Goal: Answer question/provide support

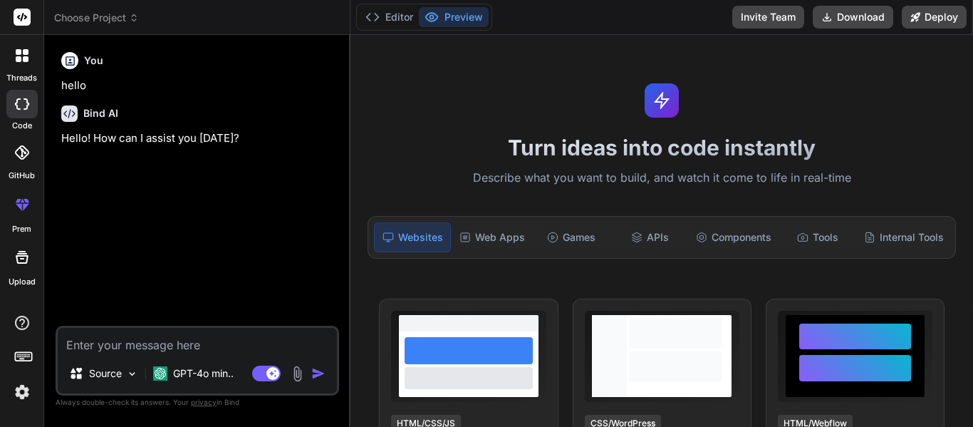
type textarea "x"
type textarea "a"
type textarea "x"
type textarea "an"
type textarea "x"
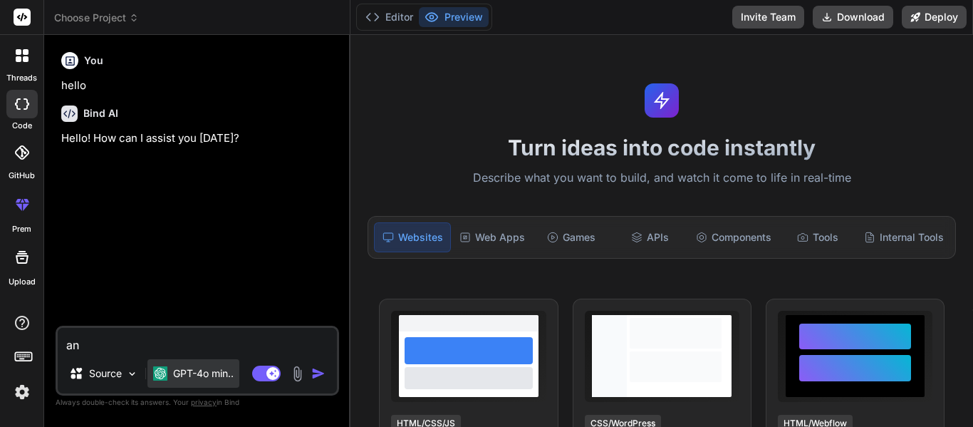
type textarea "ans"
type textarea "x"
type textarea "answ"
type textarea "x"
type textarea "answe"
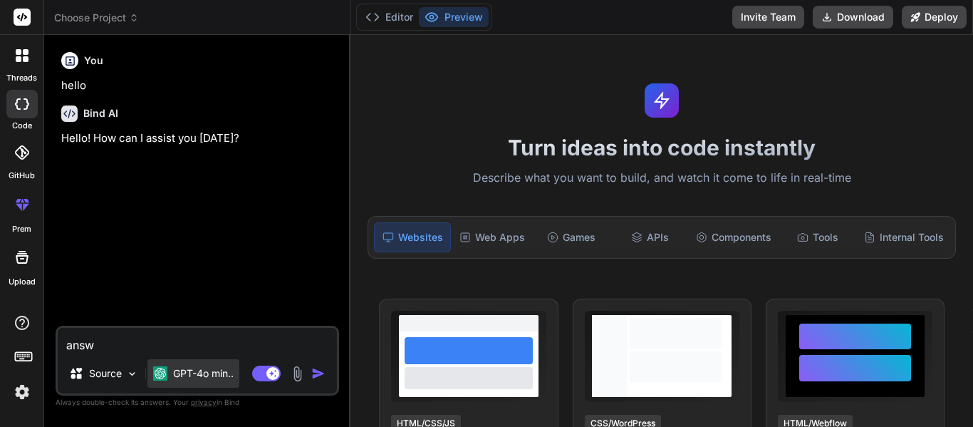
type textarea "x"
type textarea "answer"
type textarea "x"
type textarea "answer"
type textarea "x"
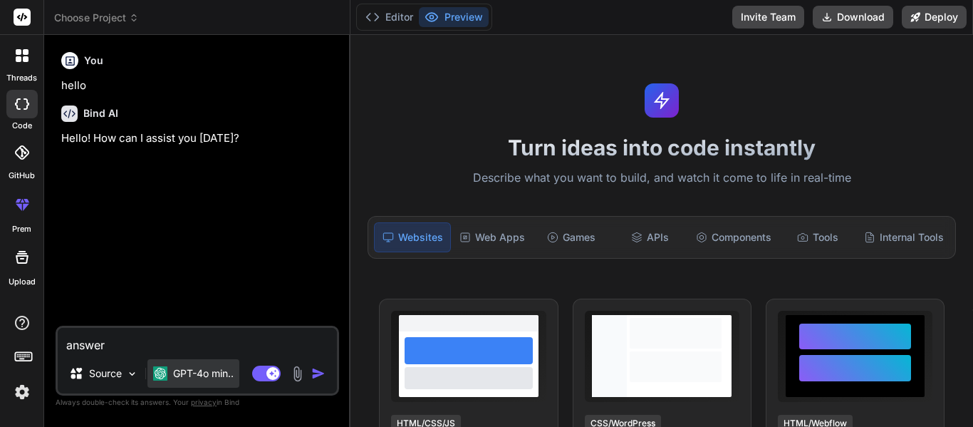
type textarea "answer t"
type textarea "x"
type textarea "answer th"
type textarea "x"
type textarea "answer the"
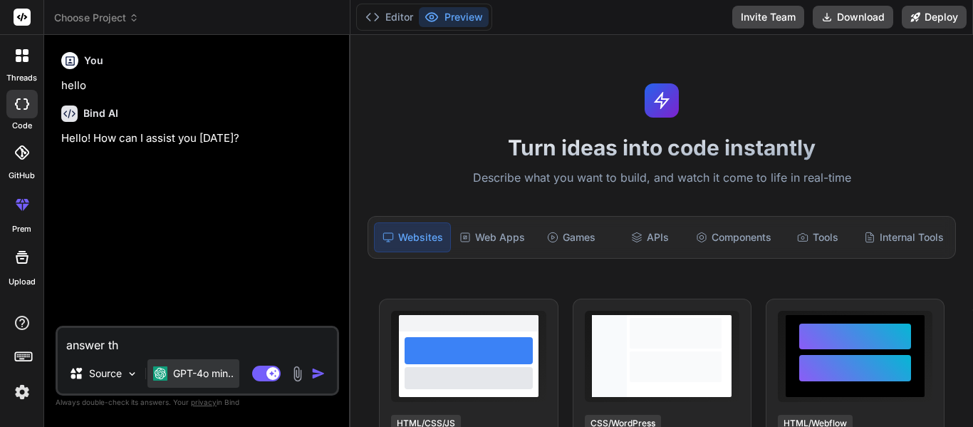
type textarea "x"
type textarea "answer thes"
type textarea "x"
type textarea "answer these"
type textarea "x"
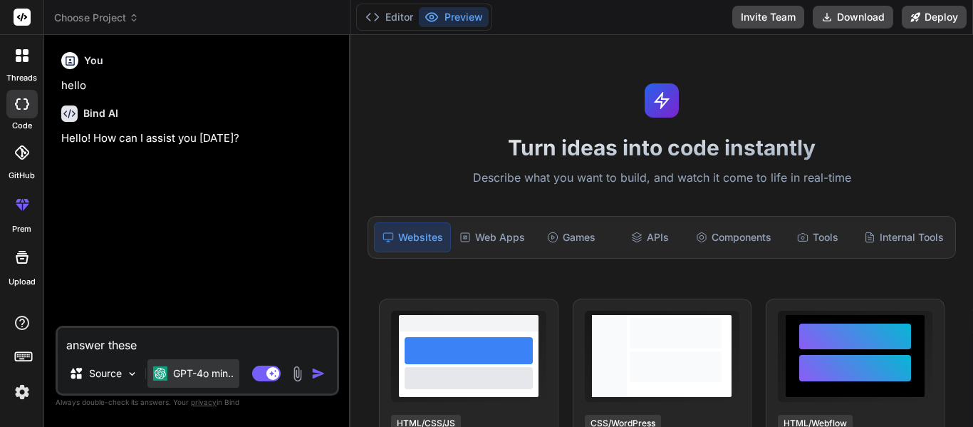
type textarea "answer these"
type textarea "x"
type textarea "answer these q"
type textarea "x"
type textarea "answer these qu"
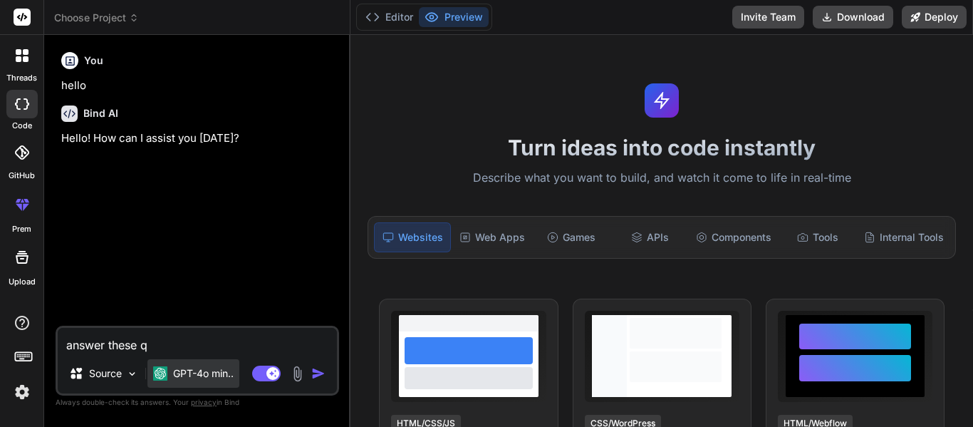
type textarea "x"
type textarea "answer these que"
type textarea "x"
type textarea "answer these ques"
type textarea "x"
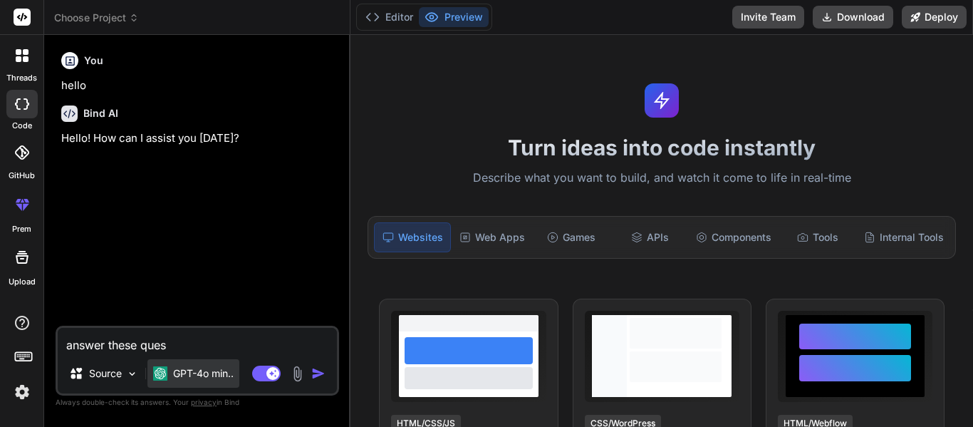
type textarea "answer these quest"
type textarea "x"
type textarea "answer these questi"
type textarea "x"
type textarea "answer these questio"
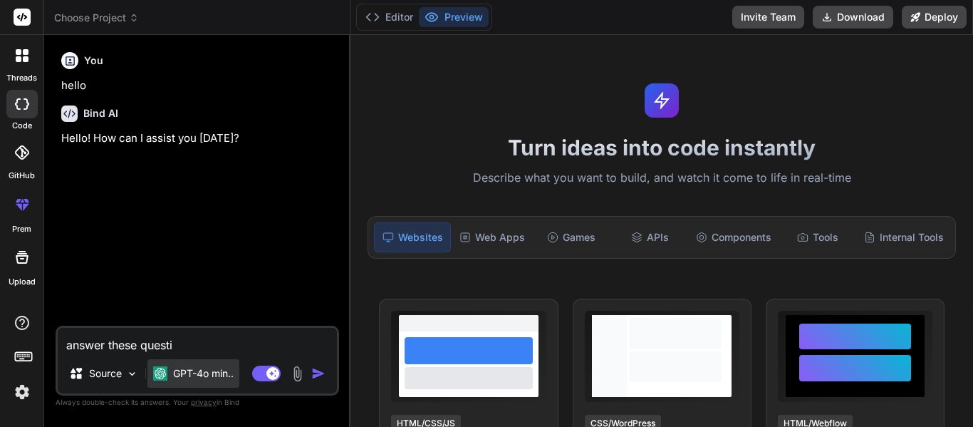
type textarea "x"
type textarea "answer these question"
type textarea "x"
type textarea "answer these questions"
type textarea "x"
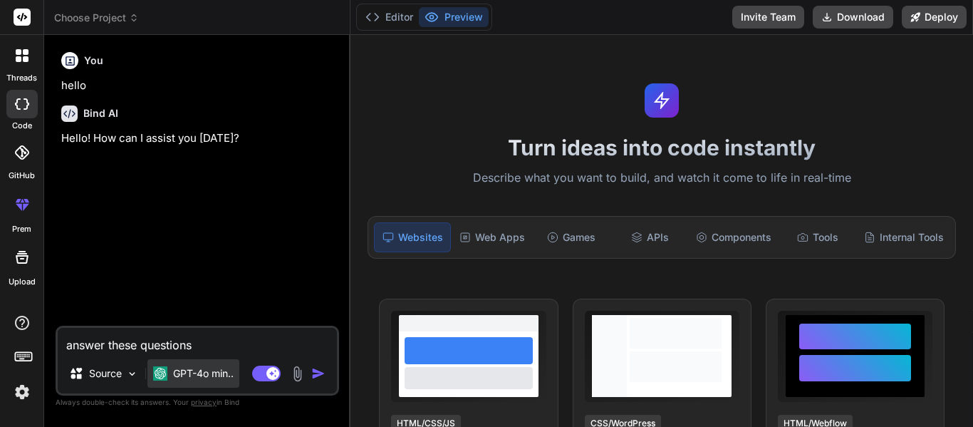
type textarea "answer these questions"
type textarea "x"
type textarea "answer these questions a"
type textarea "x"
type textarea "answer these questions ab"
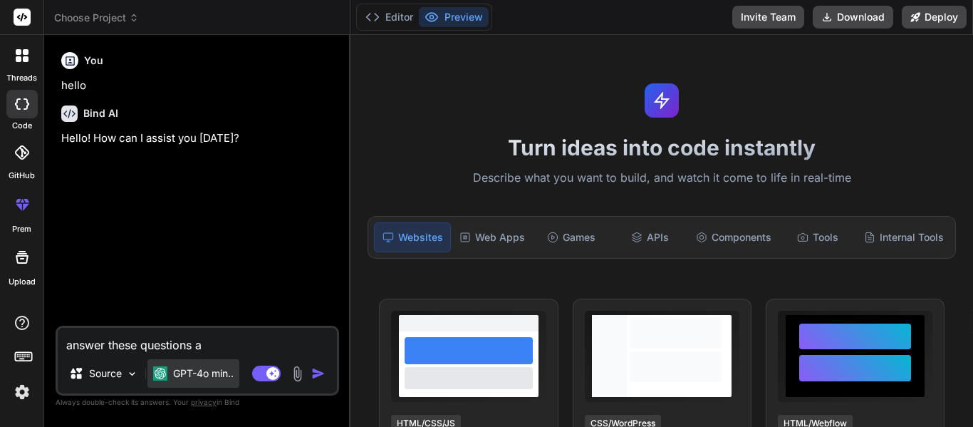
type textarea "x"
type textarea "answer these questions abo"
type textarea "x"
type textarea "answer these questions abot"
type textarea "x"
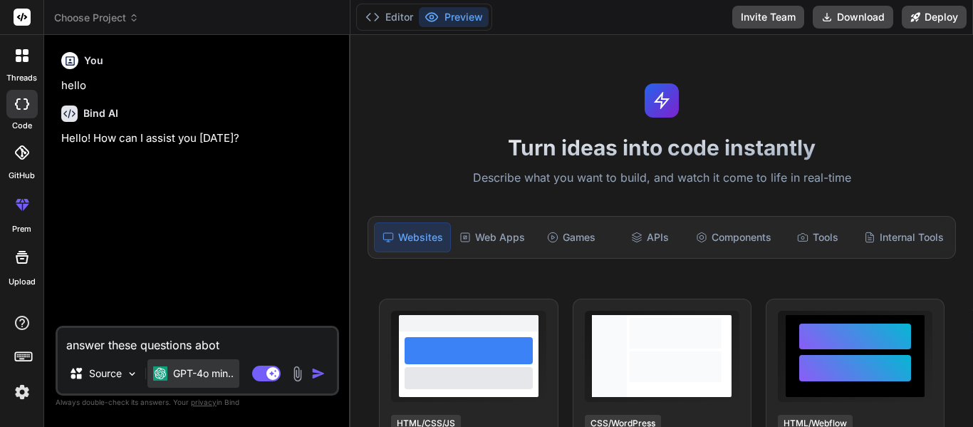
type textarea "answer these questions abo"
type textarea "x"
type textarea "answer these questions abou"
type textarea "x"
type textarea "answer these questions about"
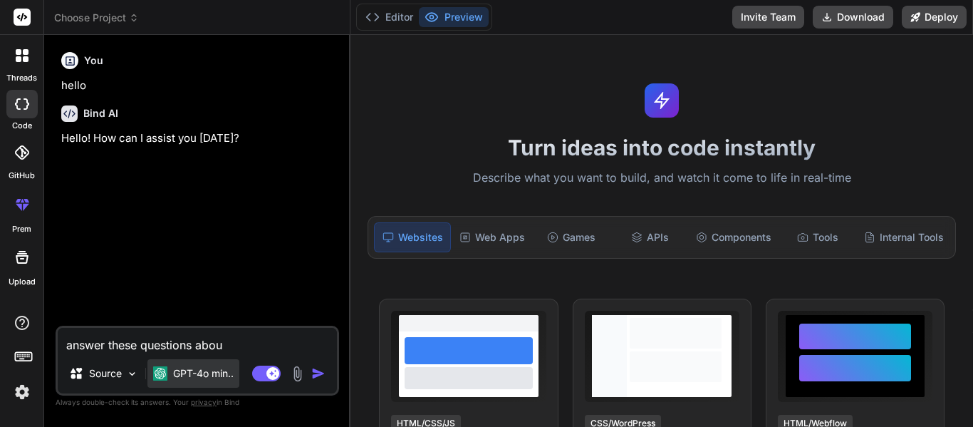
type textarea "x"
type textarea "answer these questions about"
type textarea "x"
type textarea "answer these questions about t"
type textarea "x"
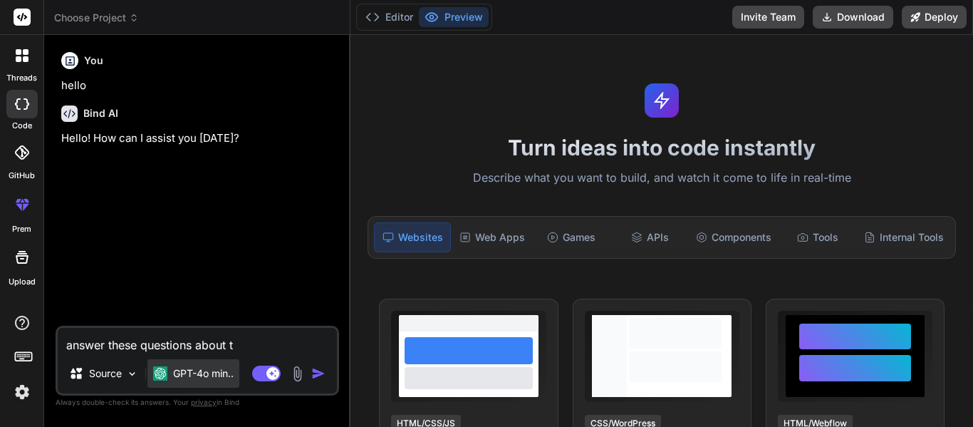
type textarea "answer these questions about th"
type textarea "x"
type textarea "answer these questions about the"
type textarea "x"
type textarea "answer these questions about the"
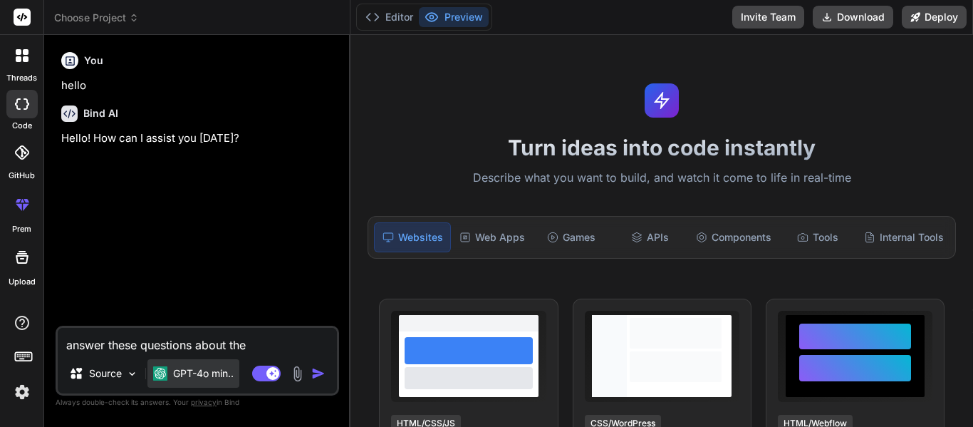
type textarea "x"
type textarea "answer these questions about the h"
type textarea "x"
type textarea "answer these questions about the hu"
type textarea "x"
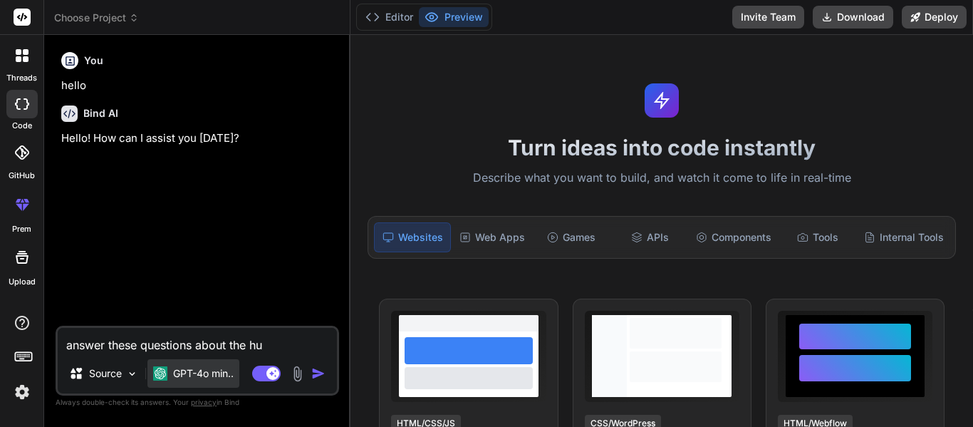
type textarea "answer these questions about the hun"
type textarea "x"
type textarea "answer these questions about the hunf"
type textarea "x"
type textarea "answer these questions about the hun"
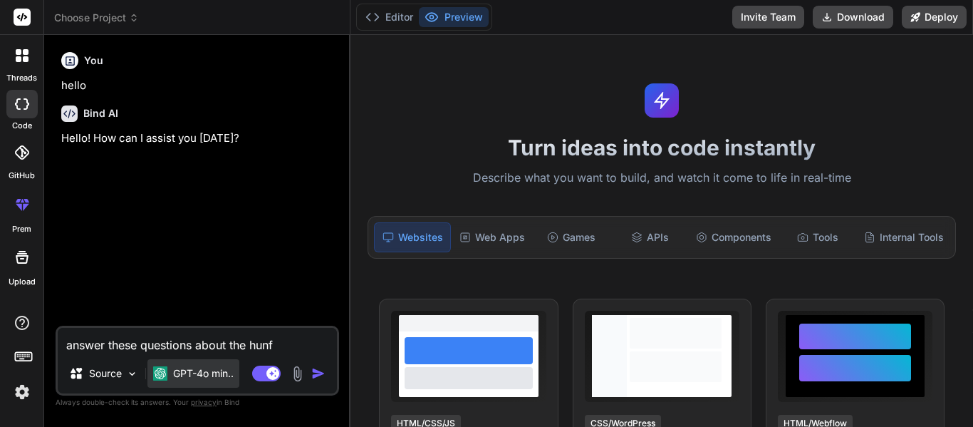
type textarea "x"
type textarea "answer these questions about the hung"
type textarea "x"
type textarea "answer these questions about the hunge"
type textarea "x"
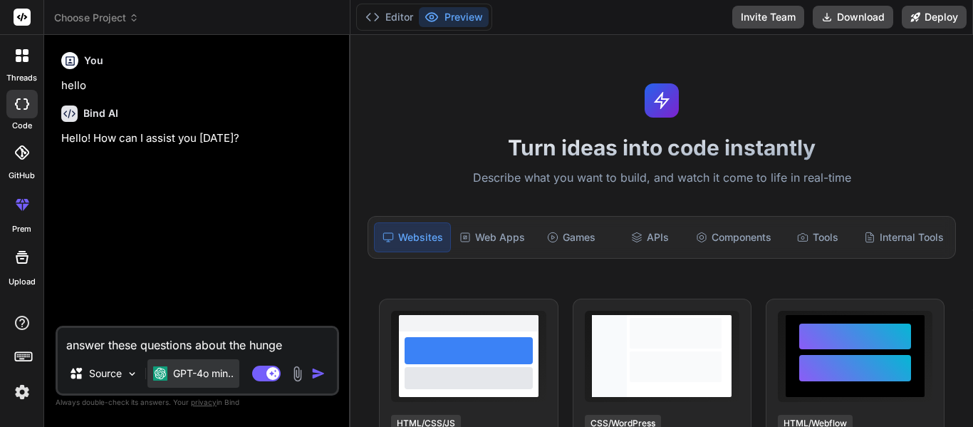
type textarea "answer these questions about the hunger"
type textarea "x"
type textarea "answer these questions about the hunger"
type textarea "x"
type textarea "answer these questions about the hunger g"
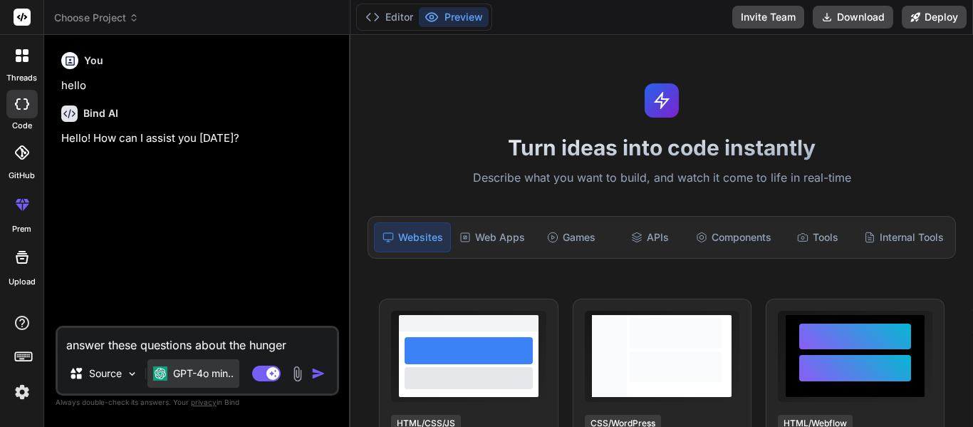
type textarea "x"
type textarea "answer these questions about the hunger ga"
type textarea "x"
type textarea "answer these questions about the hunger gam"
type textarea "x"
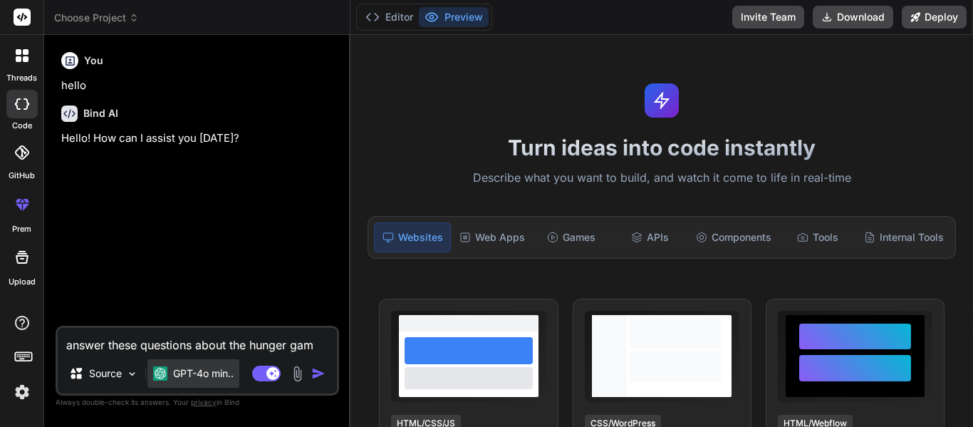
type textarea "answer these questions about the hunger game"
type textarea "x"
type textarea "answer these questions about the hunger games"
type textarea "x"
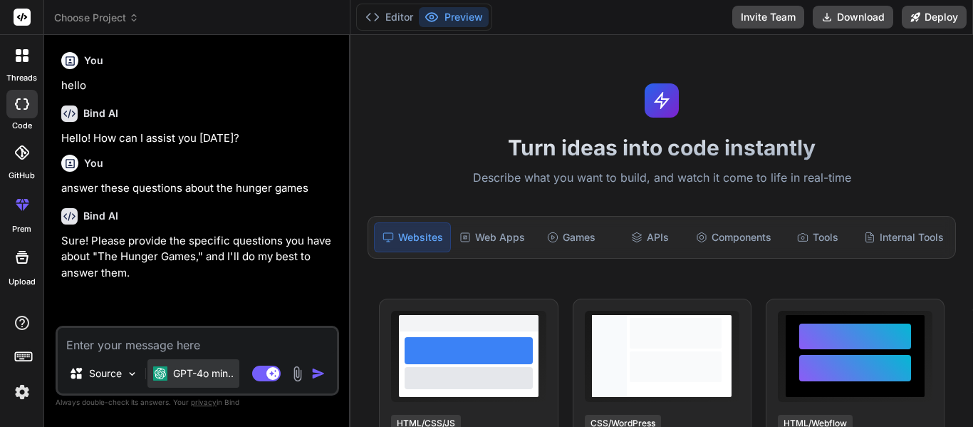
type textarea "x"
paste textarea "Chapter 1 Describe the setting of District 12 and Panem. What is the Reaping? W…"
type textarea "Chapter 1 Describe the setting of District 12 and Panem. What is the Reaping? W…"
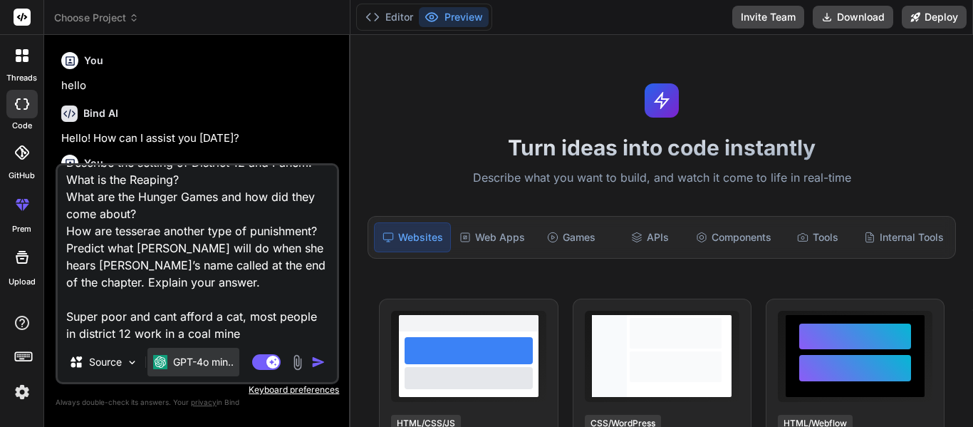
type textarea "x"
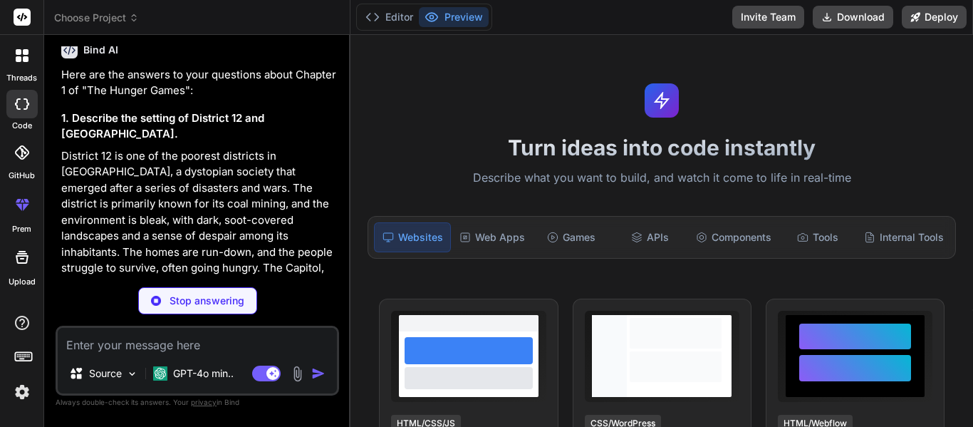
scroll to position [430, 0]
type textarea "x"
type textarea "m"
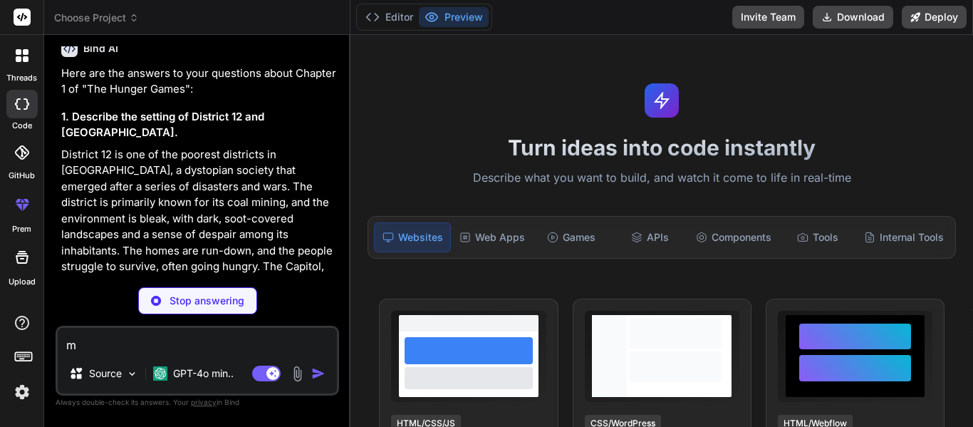
type textarea "x"
type textarea "ma"
type textarea "x"
type textarea "mak"
type textarea "x"
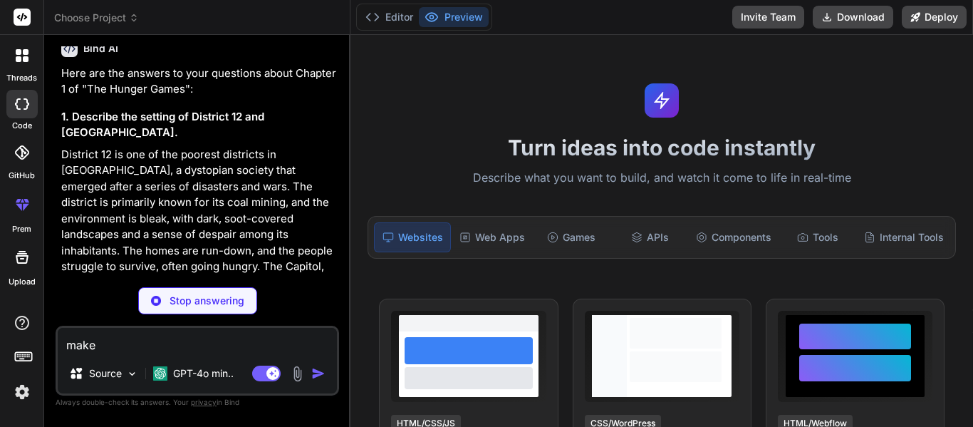
type textarea "make"
type textarea "x"
type textarea "make e"
type textarea "x"
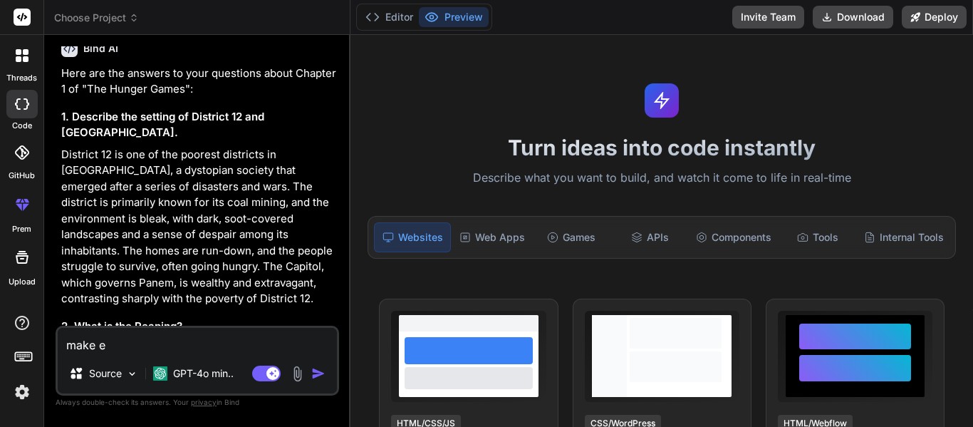
type textarea "make"
type textarea "x"
type textarea "make"
type textarea "x"
type textarea "make"
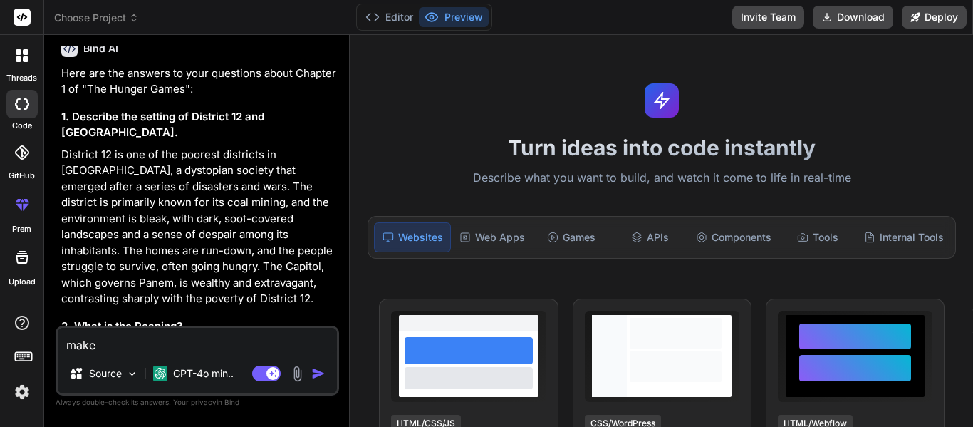
type textarea "x"
type textarea "make t"
type textarea "x"
type textarea "make th"
type textarea "x"
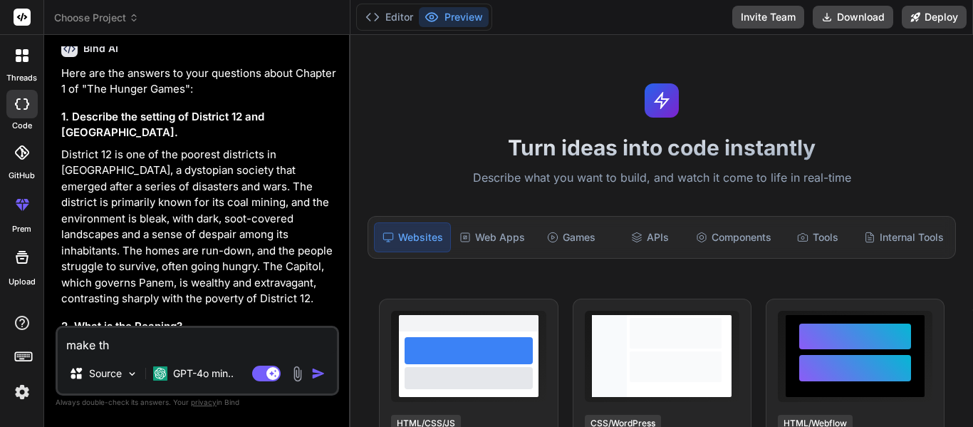
type textarea "make the"
type textarea "x"
type textarea "make them"
type textarea "x"
type textarea "make them"
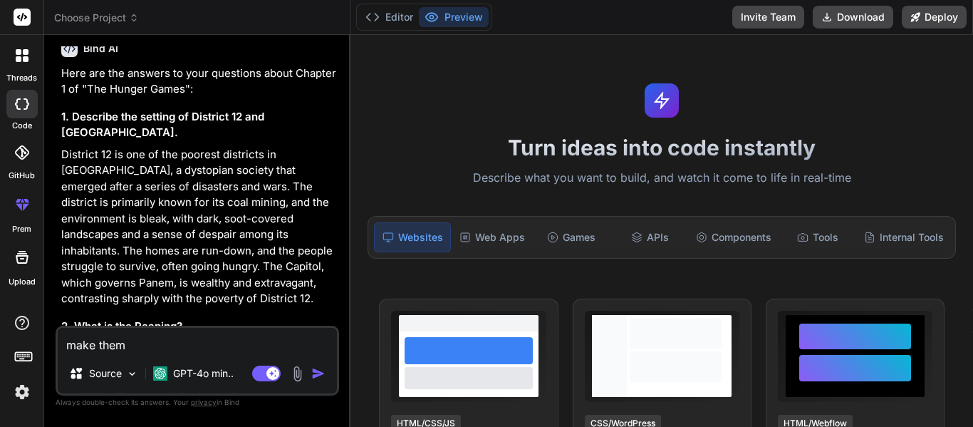
type textarea "x"
type textarea "make them s"
type textarea "x"
type textarea "make them sh"
type textarea "x"
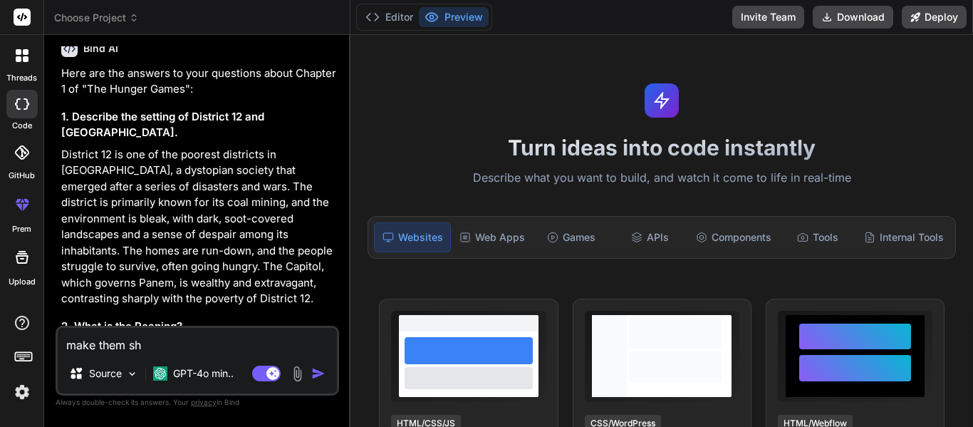
type textarea "make them shi"
type textarea "x"
type textarea "make them shir"
type textarea "x"
type textarea "make them shirt"
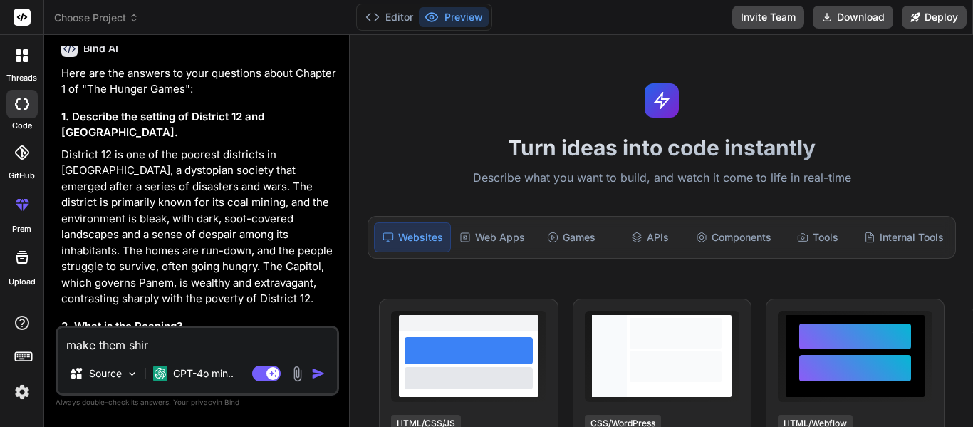
type textarea "x"
type textarea "make them shirt"
type textarea "x"
type textarea "make them shirt"
type textarea "x"
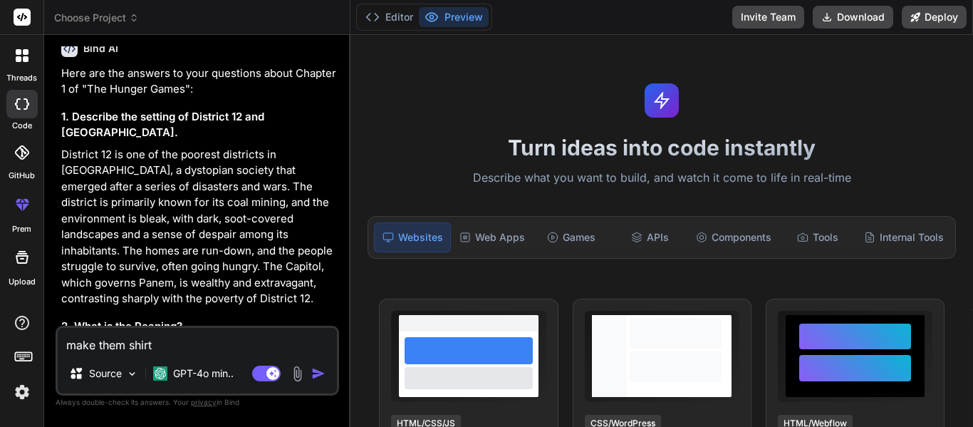
type textarea "make them shir"
type textarea "x"
type textarea "make them shi"
type textarea "x"
type textarea "make them sh"
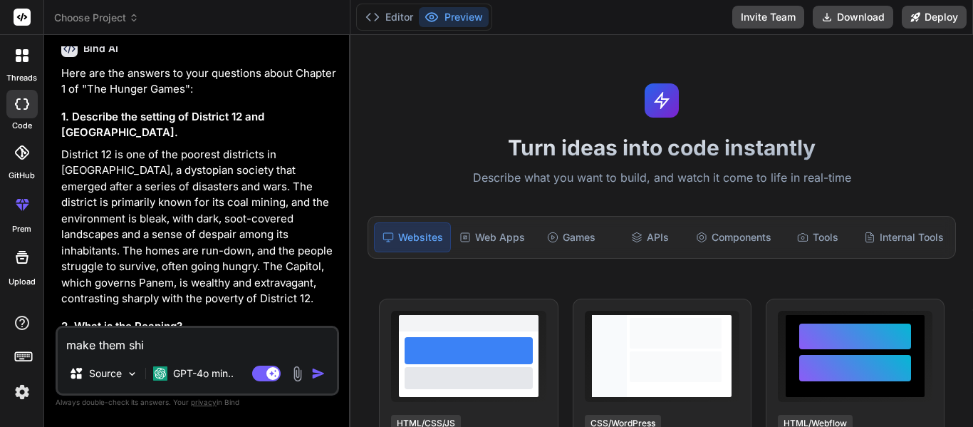
type textarea "x"
type textarea "make them sho"
type textarea "x"
type textarea "make them shor"
type textarea "x"
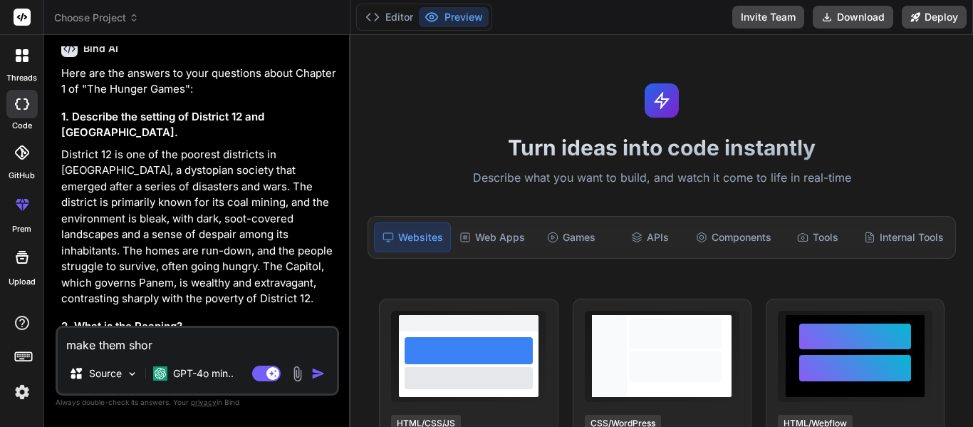
type textarea "make them short"
type textarea "x"
type textarea "make them short"
type textarea "x"
type textarea "make them short a"
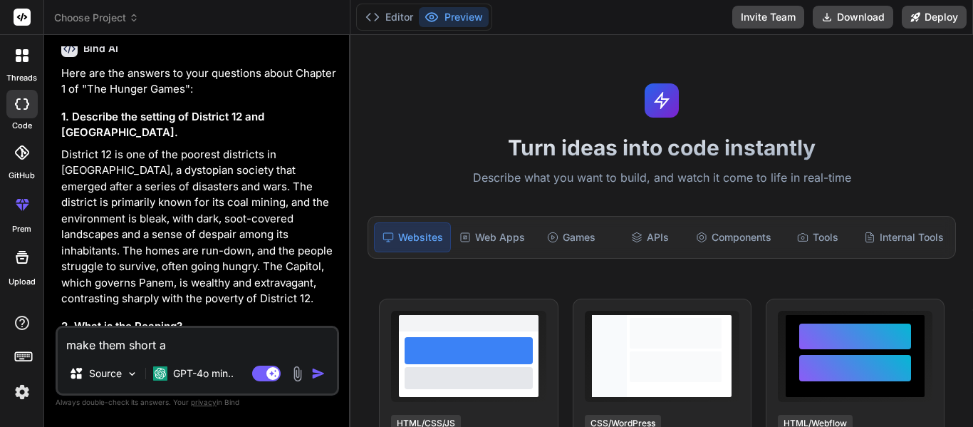
type textarea "x"
type textarea "make them short an"
type textarea "x"
type textarea "make them short ans"
type textarea "x"
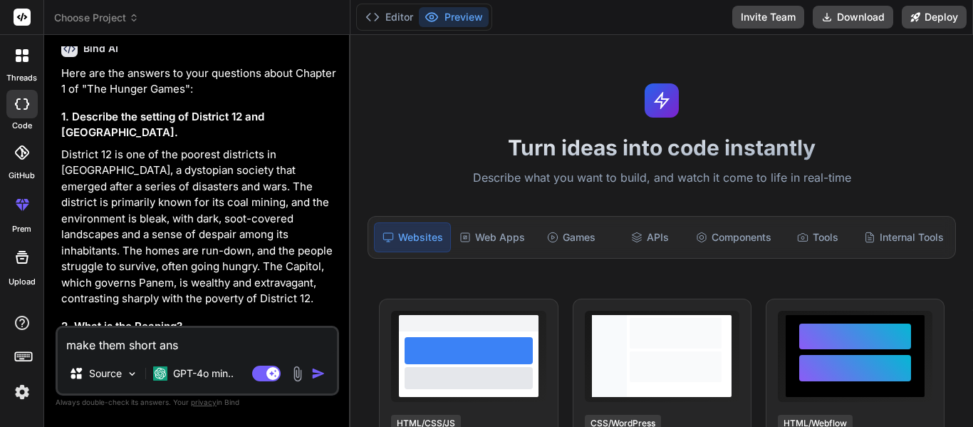
type textarea "make them short answ"
type textarea "x"
type textarea "make them short answe"
type textarea "x"
type textarea "make them short answer"
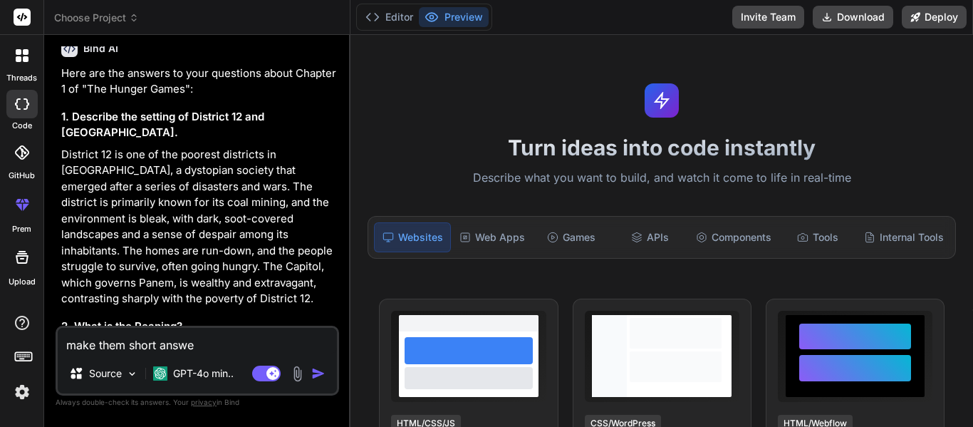
type textarea "x"
type textarea "make them short answers"
type textarea "x"
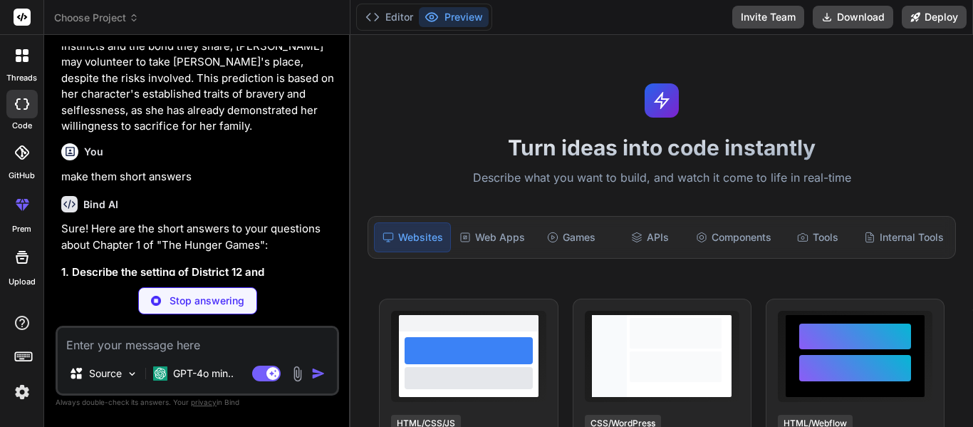
scroll to position [1407, 0]
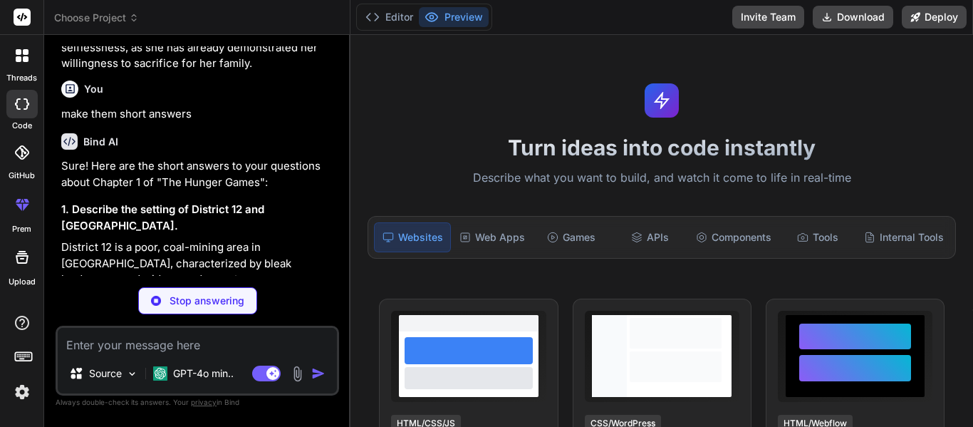
type textarea "x"
type textarea "s"
type textarea "x"
type textarea "sh"
type textarea "x"
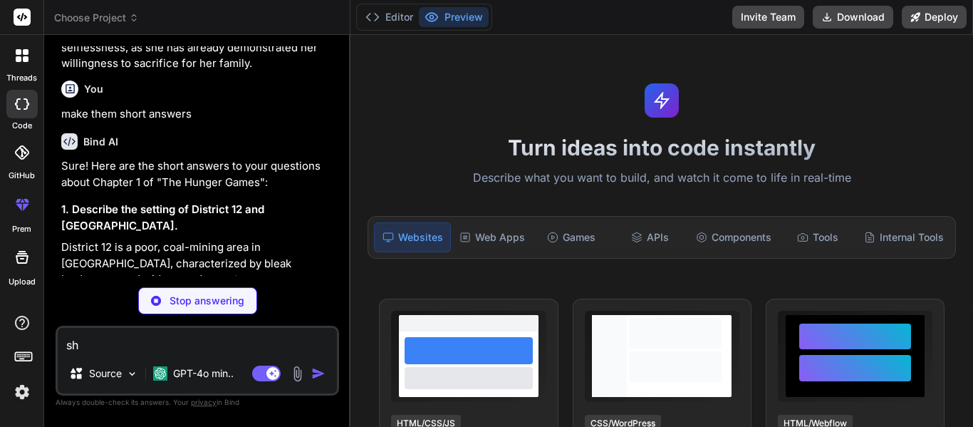
type textarea "sho"
type textarea "x"
type textarea "shor"
type textarea "x"
type textarea "short"
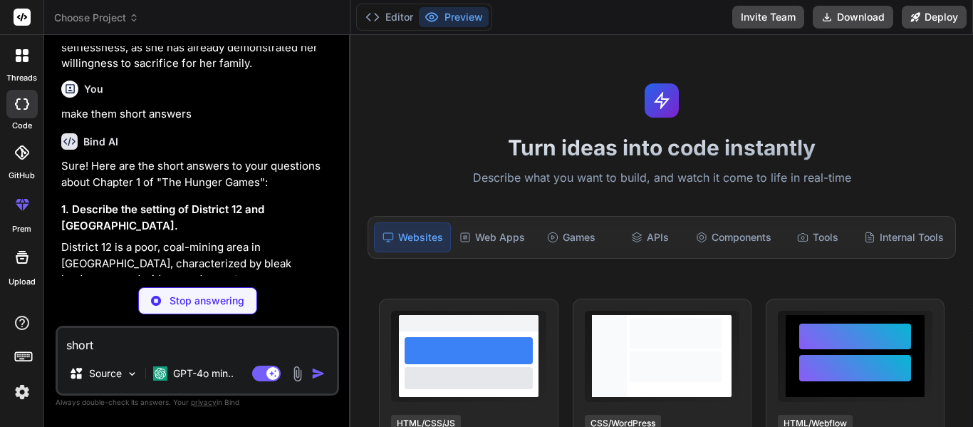
type textarea "x"
type textarea "shorte"
type textarea "x"
type textarea "shorter"
type textarea "x"
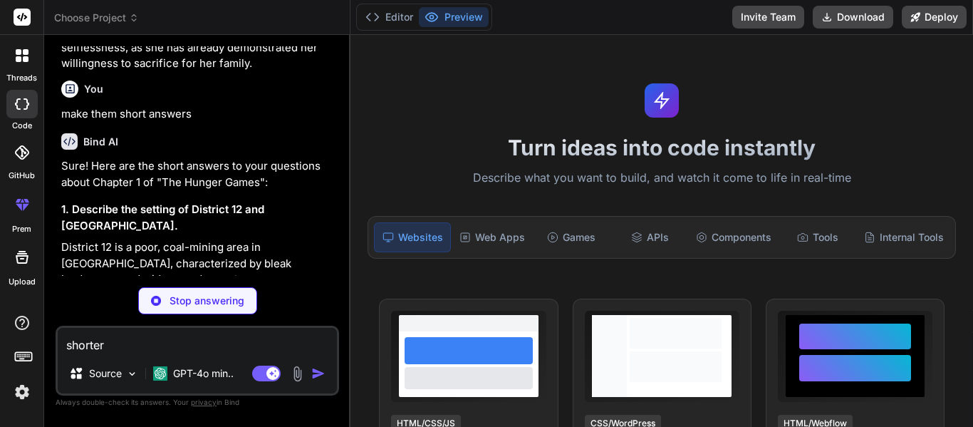
type textarea "shorter"
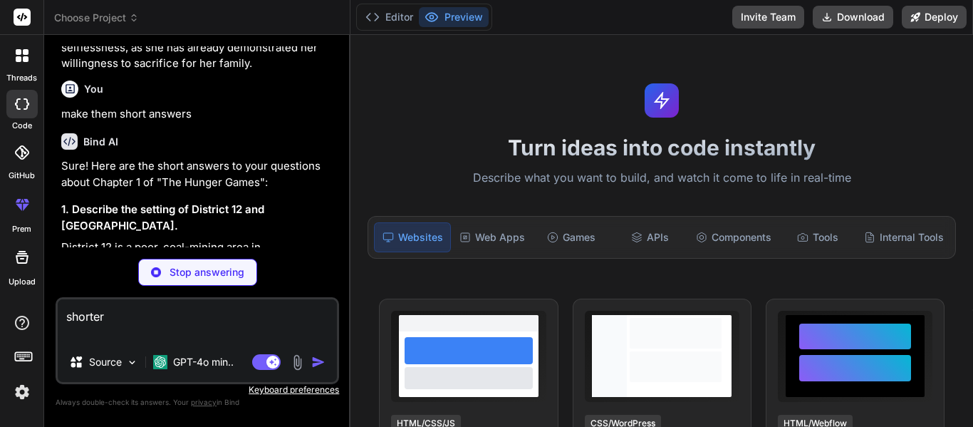
type textarea "x"
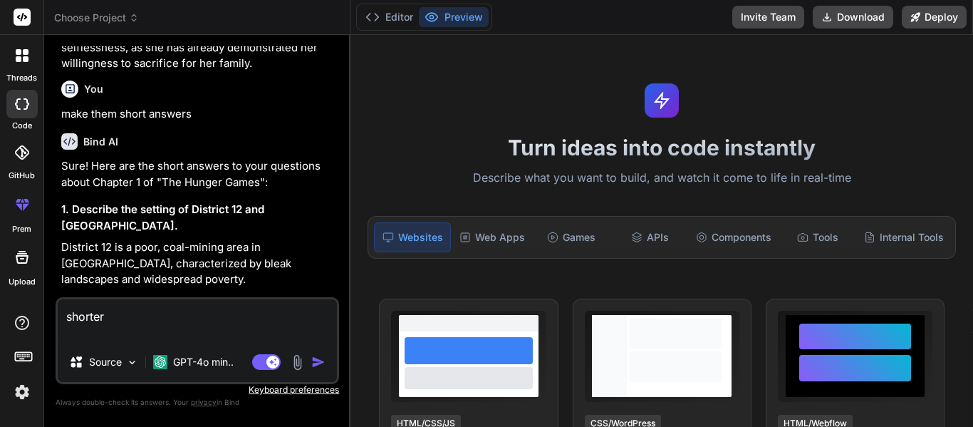
type textarea "shorter"
click at [316, 361] on img "button" at bounding box center [318, 362] width 14 height 14
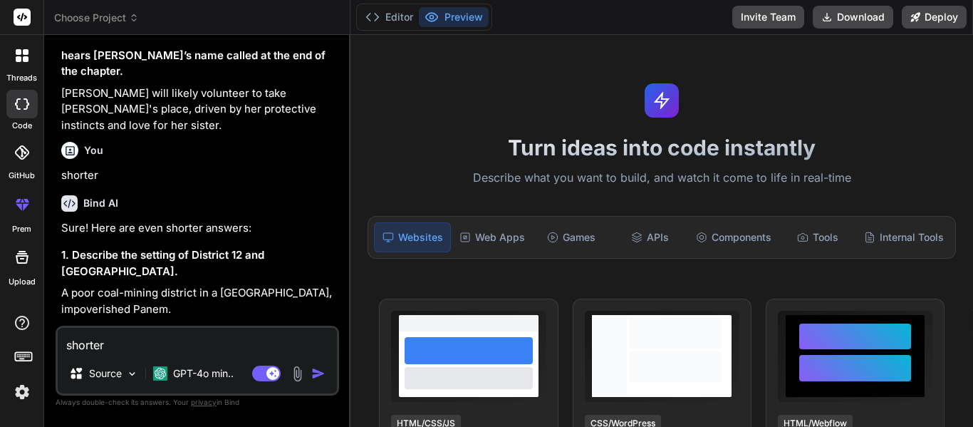
scroll to position [1943, 0]
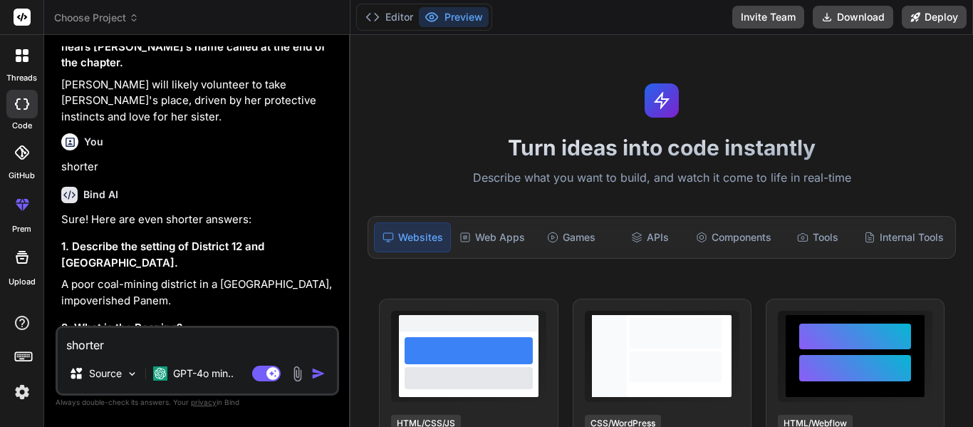
type textarea "x"
click at [60, 237] on div "You hello Bind AI Hello! How can I assist you [DATE]? You answer these question…" at bounding box center [198, 185] width 281 height 279
drag, startPoint x: 65, startPoint y: 237, endPoint x: 118, endPoint y: 242, distance: 53.7
click at [118, 342] on p "An annual event selecting tributes for the Hunger Games." at bounding box center [198, 358] width 275 height 32
drag, startPoint x: 64, startPoint y: 239, endPoint x: 103, endPoint y: 254, distance: 42.2
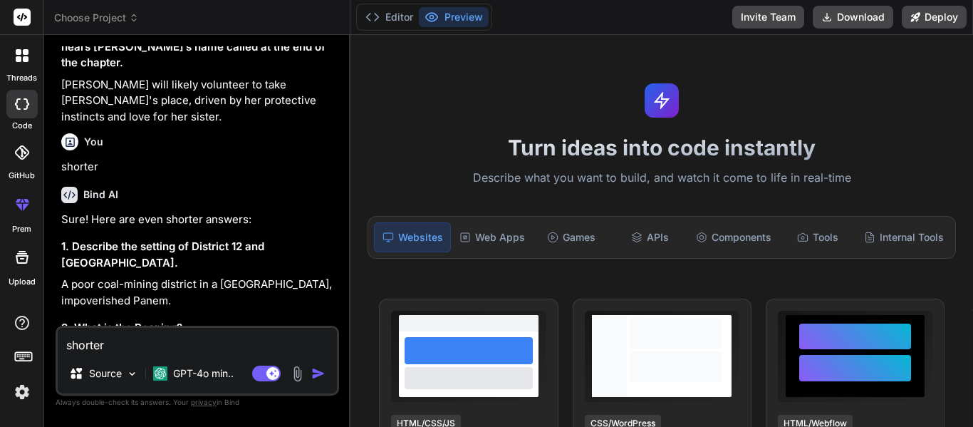
click at [103, 342] on p "An annual event selecting tributes for the Hunger Games." at bounding box center [198, 358] width 275 height 32
copy p "An annual event selecting tributes for the Hunger Games."
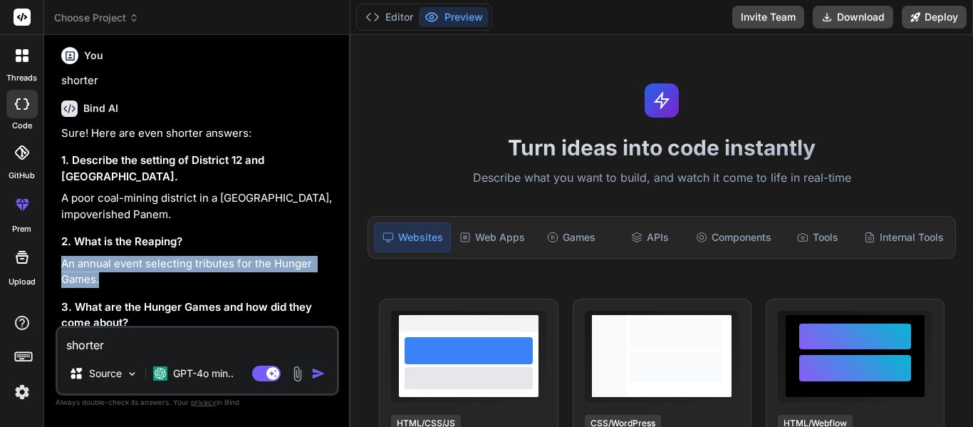
scroll to position [2060, 0]
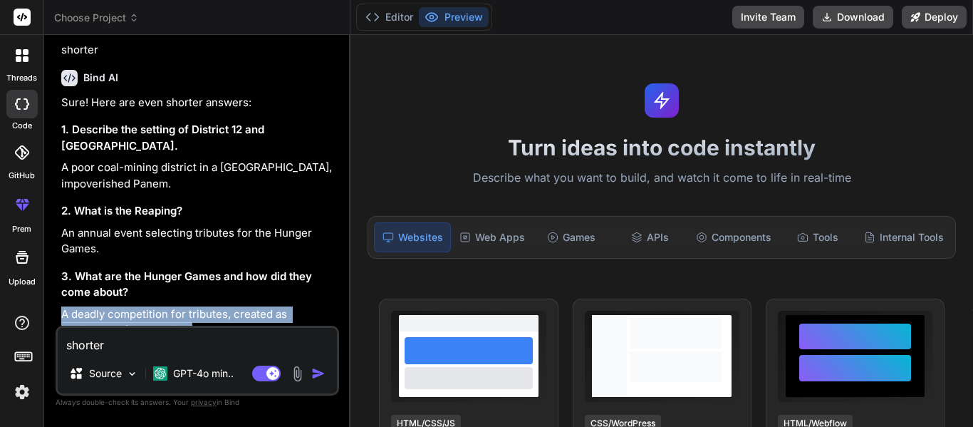
drag, startPoint x: 62, startPoint y: 200, endPoint x: 205, endPoint y: 224, distance: 145.2
click at [205, 306] on p "A deadly competition for tributes, created as punishment for rebellion." at bounding box center [198, 322] width 275 height 32
copy p "A deadly competition for tributes, created as punishment for rebellion."
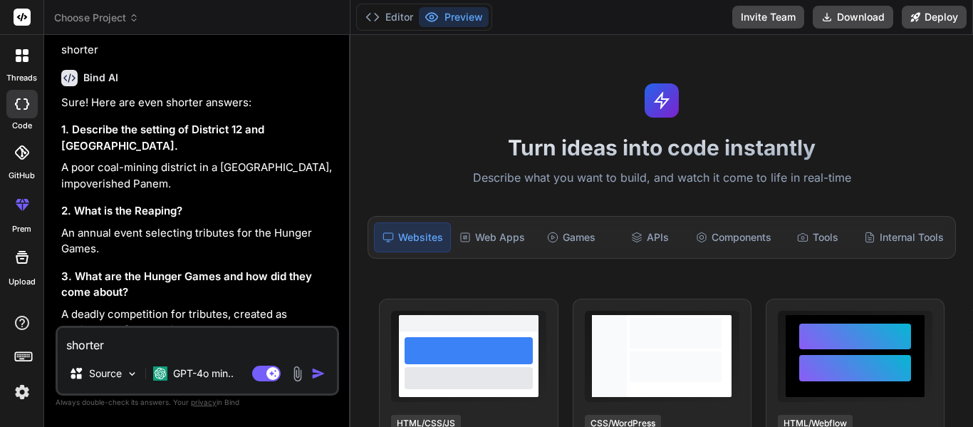
drag, startPoint x: 62, startPoint y: 266, endPoint x: 152, endPoint y: 290, distance: 93.7
click at [152, 371] on p "Extra food rations for risking children's lives in the Reaping." at bounding box center [198, 387] width 275 height 32
copy p "Extra food rations for risking children's lives in the Reaping."
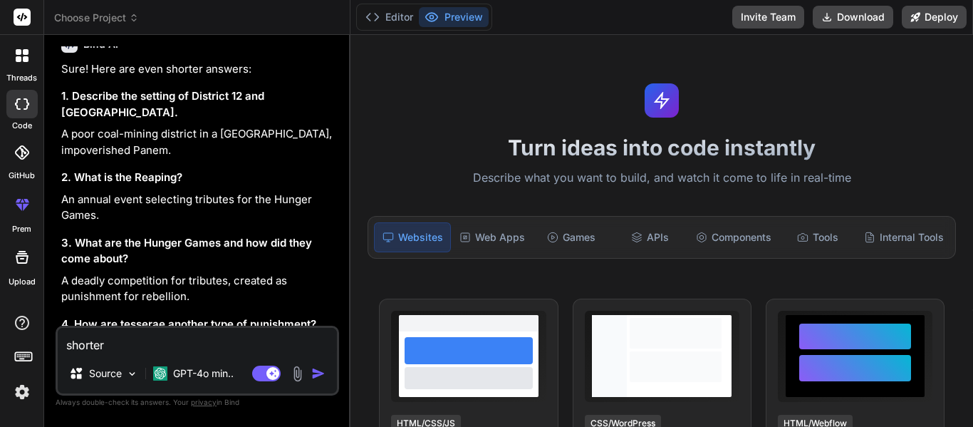
drag, startPoint x: 62, startPoint y: 316, endPoint x: 291, endPoint y: 332, distance: 229.3
click at [291, 332] on div "You hello Bind AI Hello! How can I assist you [DATE]? You answer these question…" at bounding box center [198, 236] width 284 height 380
copy p "She will likely volunteer to protect Prim."
